Goal: Task Accomplishment & Management: Use online tool/utility

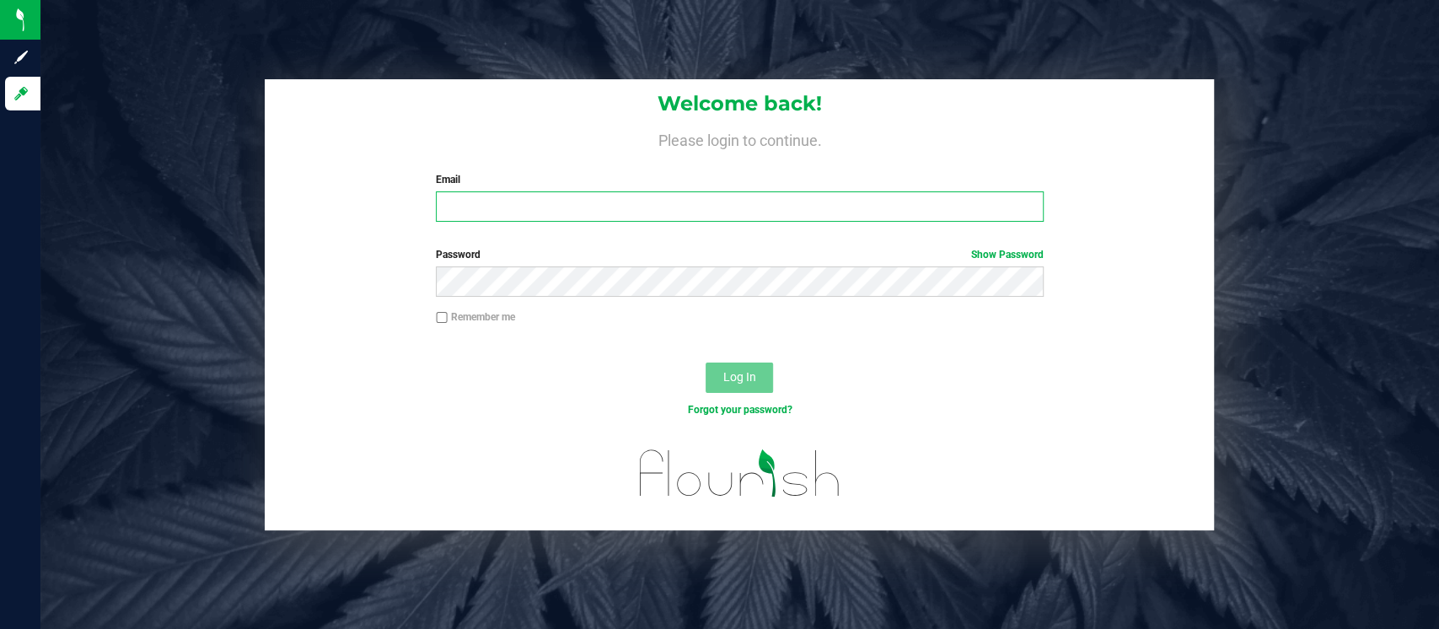
click at [523, 199] on input "Email" at bounding box center [740, 206] width 608 height 30
click at [223, 226] on div "Welcome back! Please login to continue. Email Required Please format your email…" at bounding box center [740, 305] width 1424 height 452
click at [556, 205] on input "Email" at bounding box center [740, 206] width 608 height 30
type input "[EMAIL_ADDRESS][DOMAIN_NAME]"
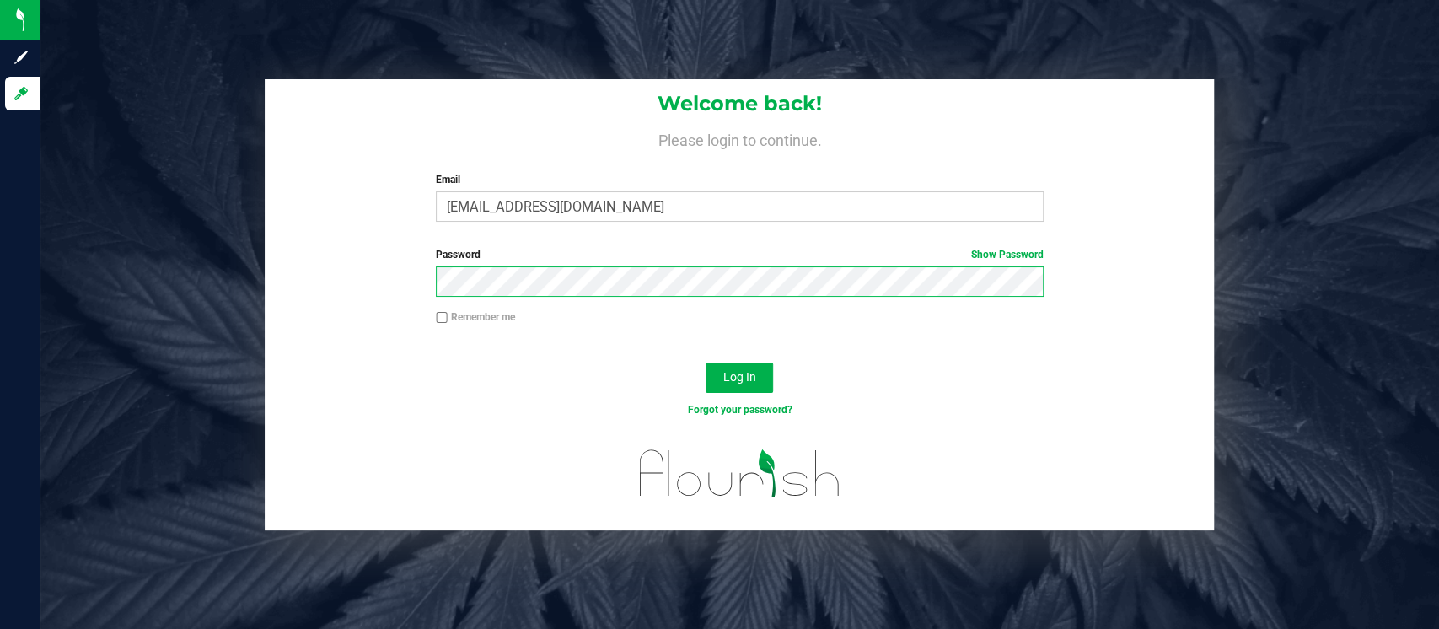
click at [706, 363] on button "Log In" at bounding box center [739, 378] width 67 height 30
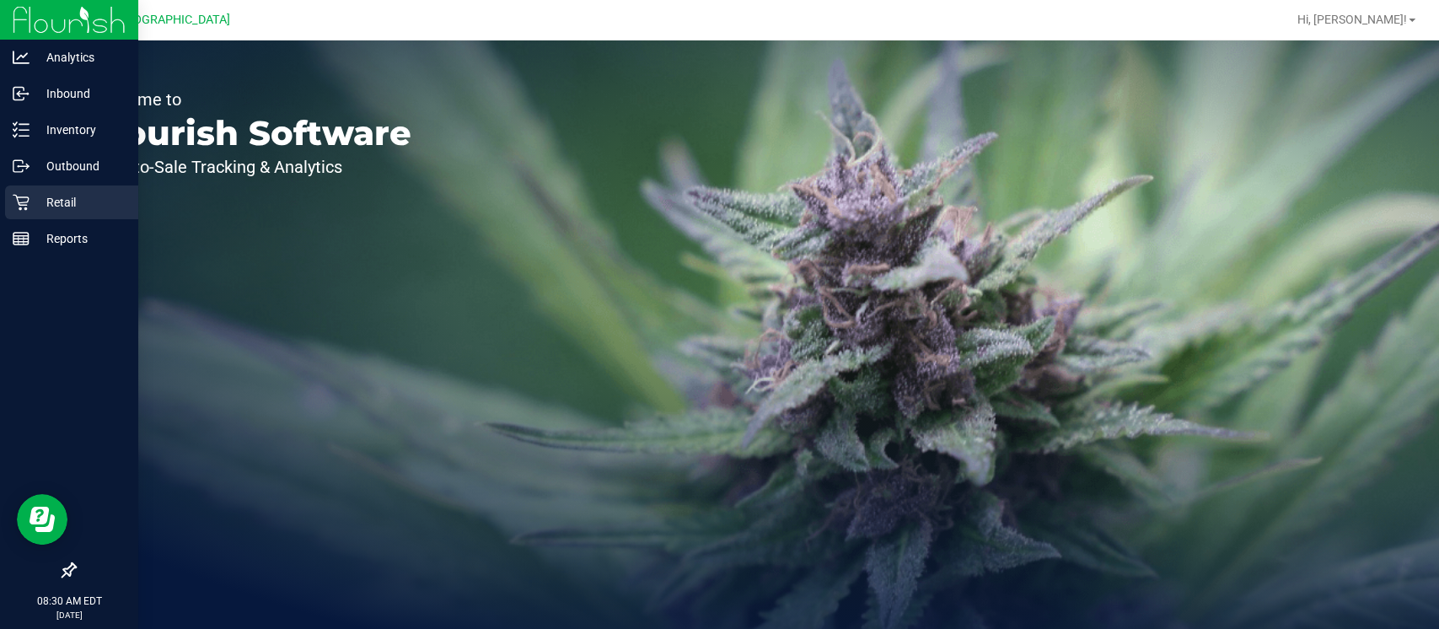
click at [41, 203] on p "Retail" at bounding box center [80, 202] width 101 height 20
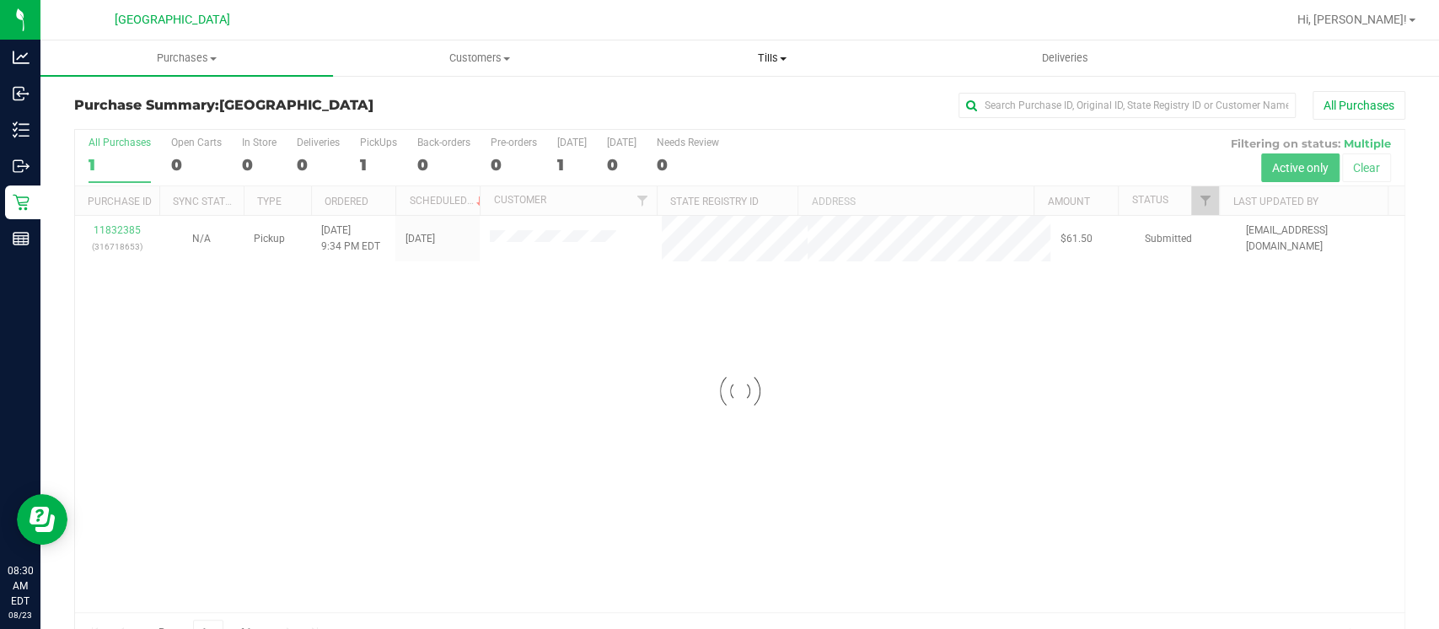
click at [774, 51] on span "Tills" at bounding box center [772, 58] width 291 height 15
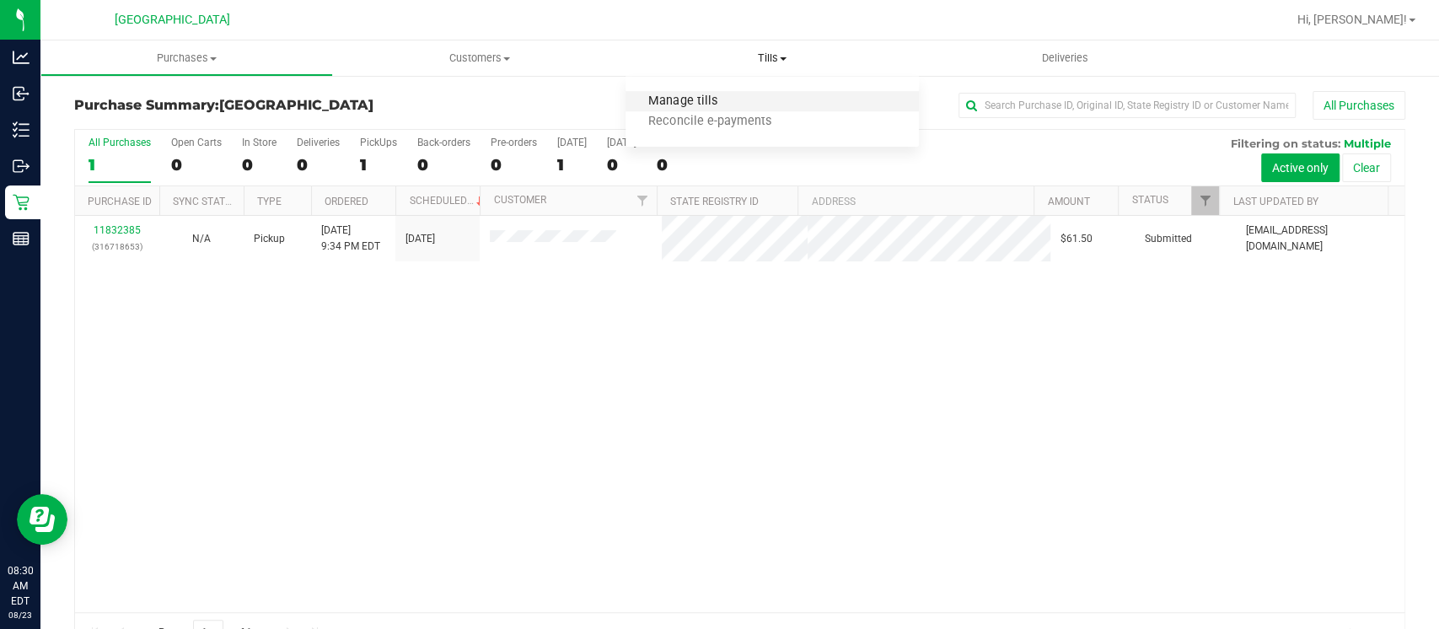
click at [694, 102] on span "Manage tills" at bounding box center [683, 101] width 114 height 14
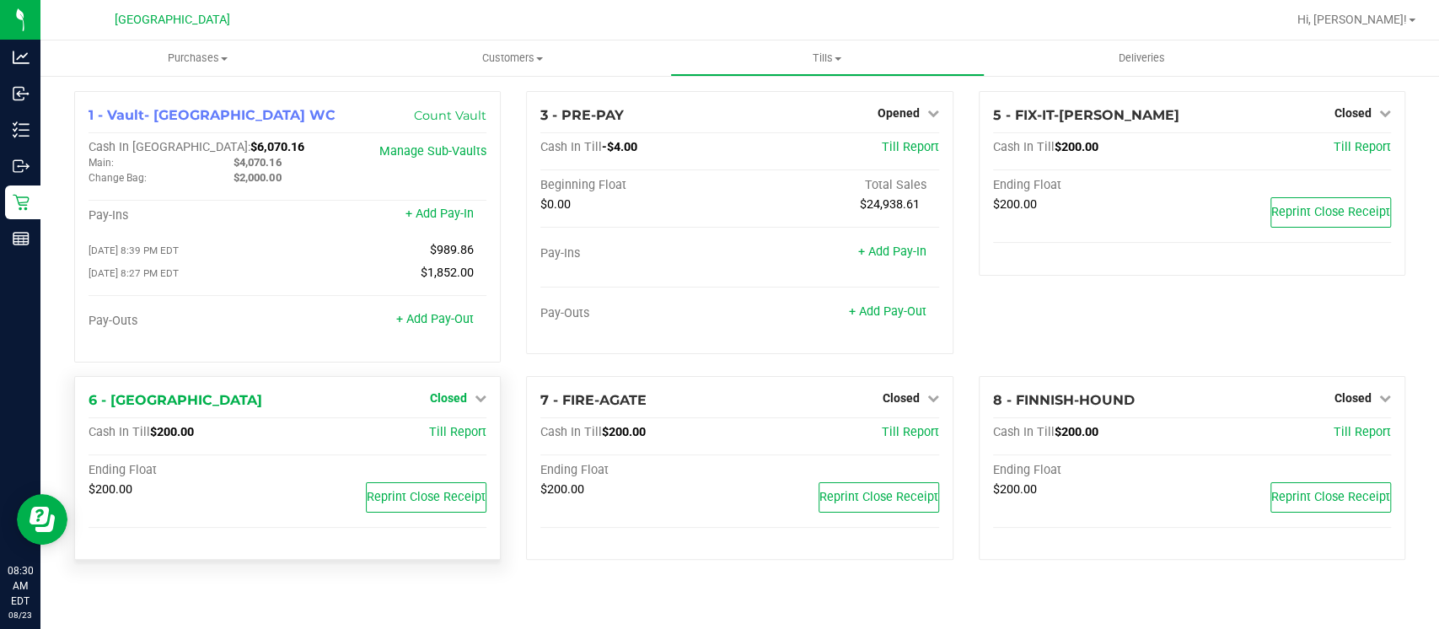
click at [466, 392] on span "Closed" at bounding box center [448, 397] width 37 height 13
click at [445, 432] on link "Open Till" at bounding box center [448, 432] width 45 height 13
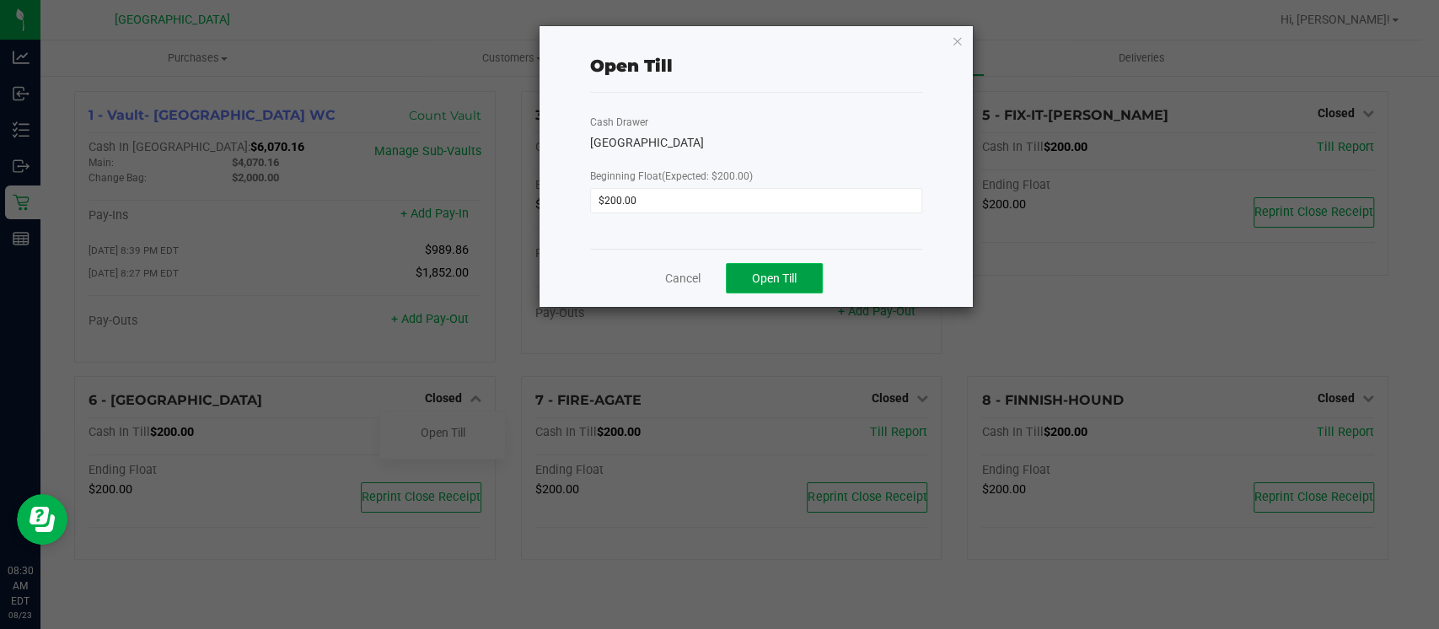
click at [783, 272] on span "Open Till" at bounding box center [774, 278] width 45 height 13
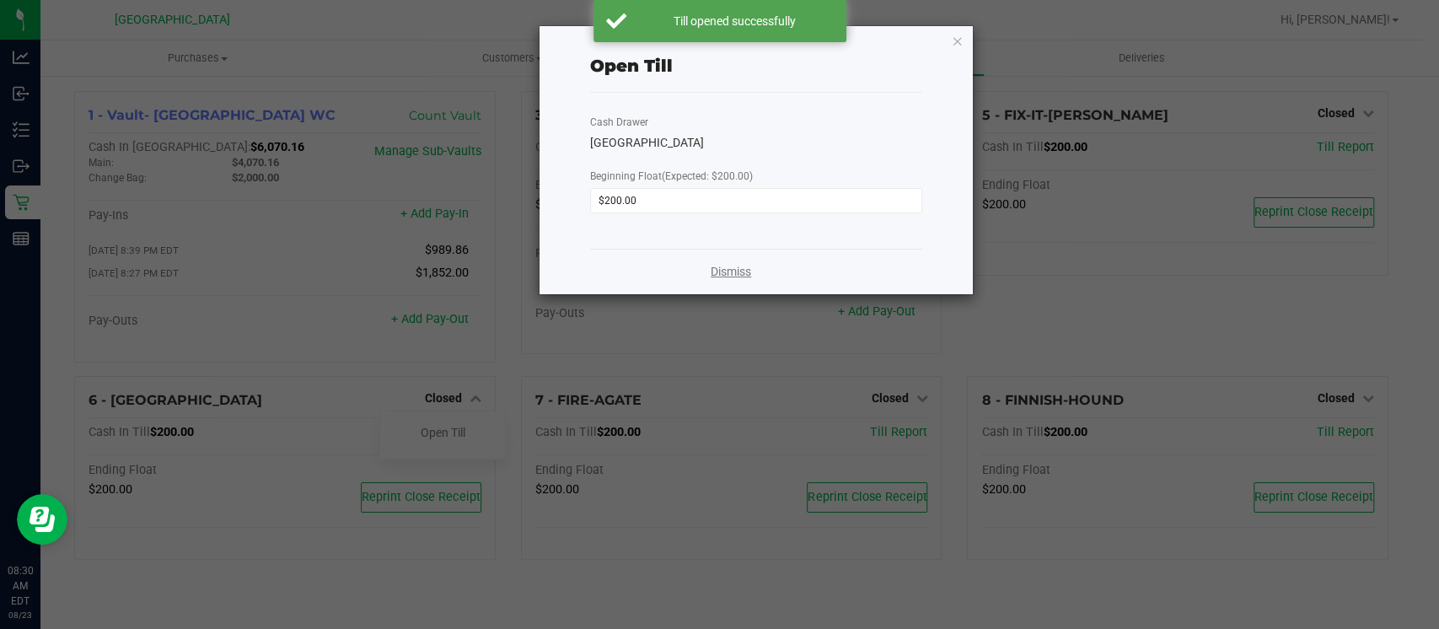
click at [724, 274] on link "Dismiss" at bounding box center [731, 272] width 40 height 18
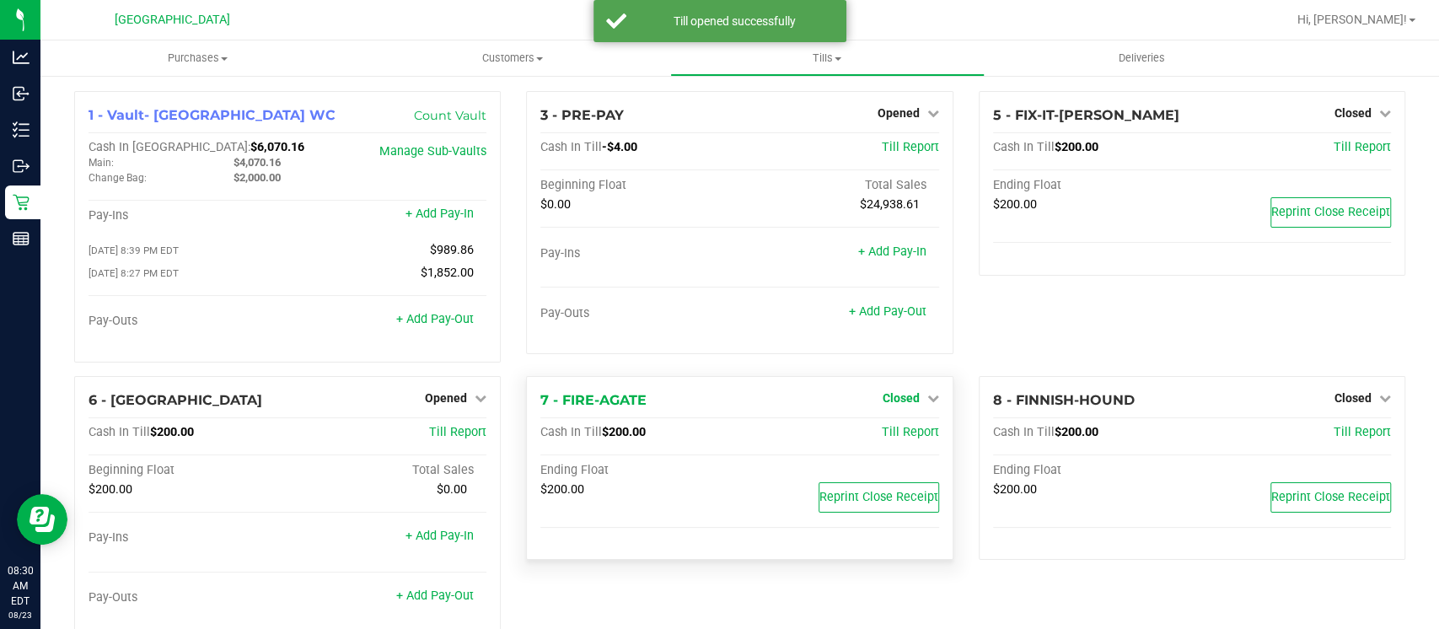
click at [902, 398] on span "Closed" at bounding box center [901, 397] width 37 height 13
click at [889, 433] on link "Open Till" at bounding box center [901, 432] width 45 height 13
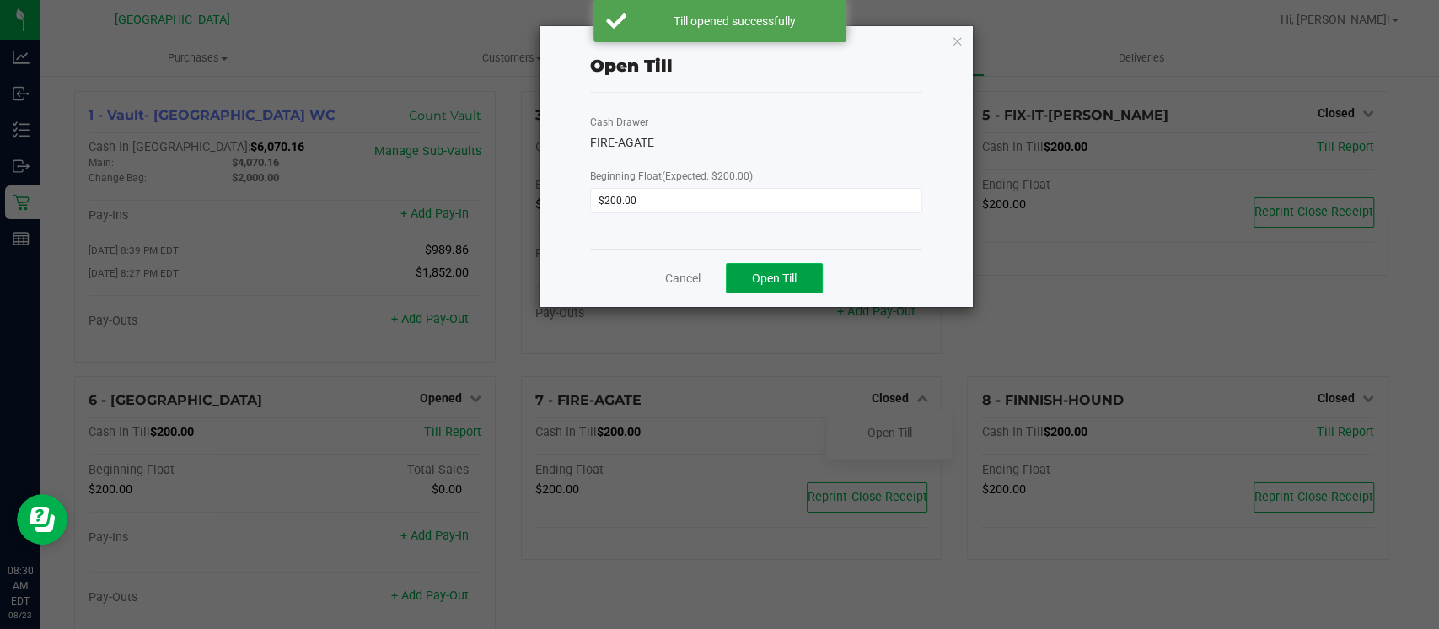
click at [773, 282] on span "Open Till" at bounding box center [774, 278] width 45 height 13
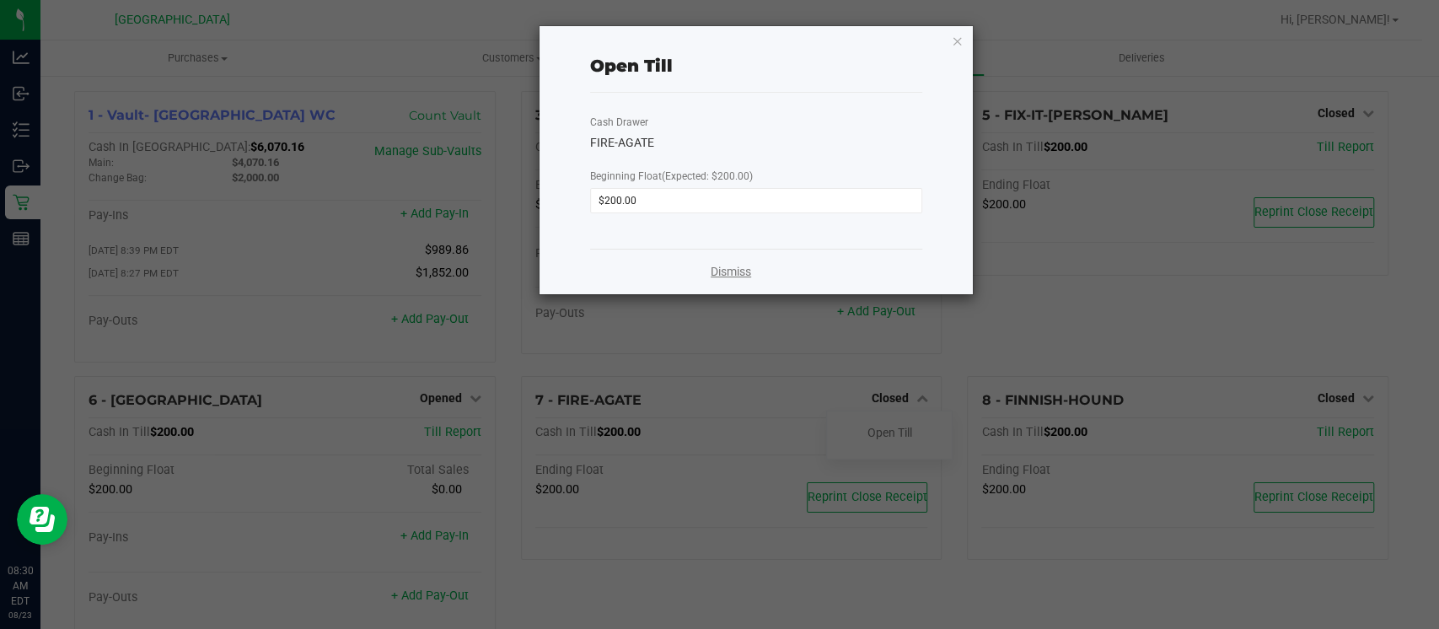
click at [724, 273] on link "Dismiss" at bounding box center [731, 272] width 40 height 18
